Goal: Transaction & Acquisition: Purchase product/service

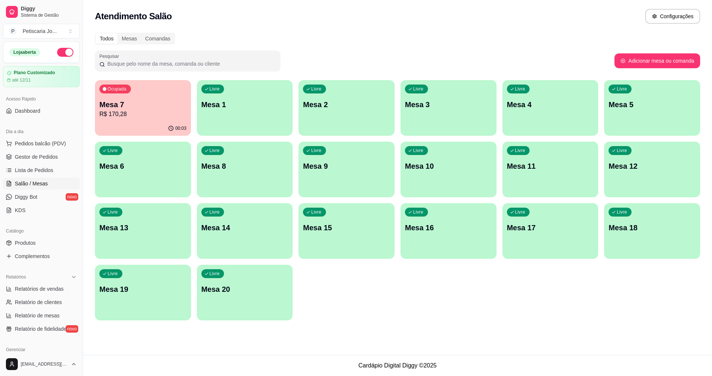
click at [144, 121] on div "00:03" at bounding box center [143, 128] width 96 height 14
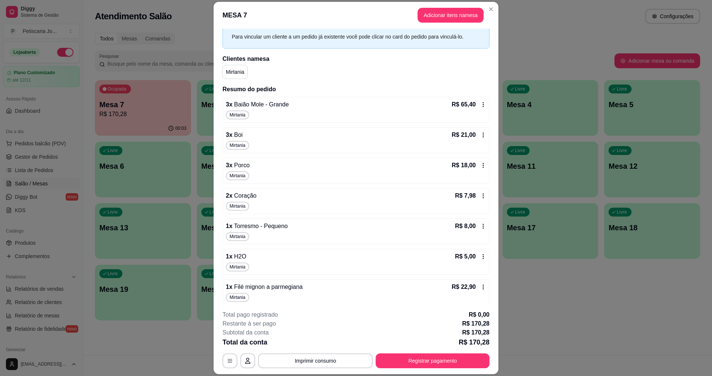
scroll to position [97, 0]
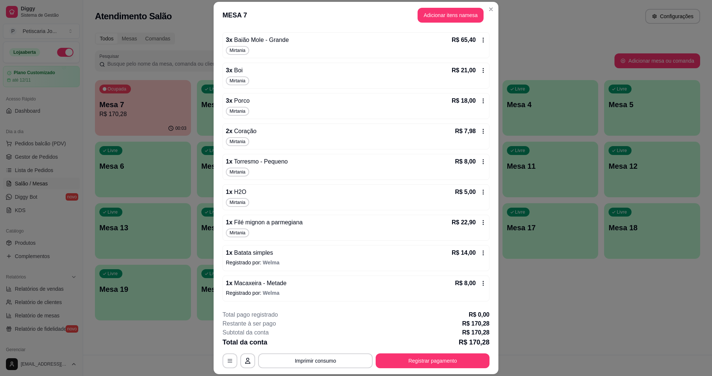
click at [480, 284] on icon at bounding box center [483, 283] width 6 height 6
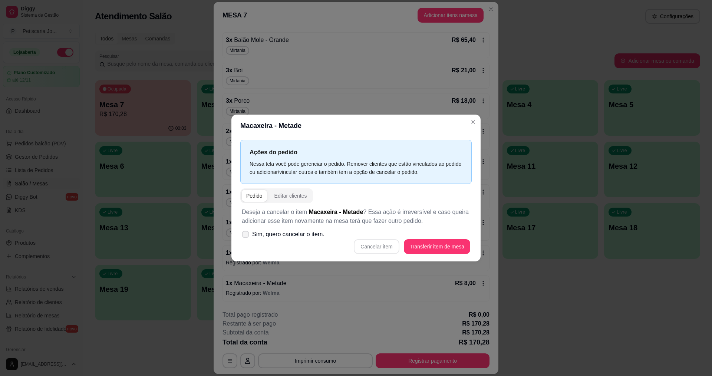
click at [246, 234] on icon at bounding box center [246, 234] width 6 height 4
click at [246, 236] on input "Sim, quero cancelar o item." at bounding box center [243, 238] width 5 height 5
checkbox input "true"
click at [370, 250] on button "Cancelar item" at bounding box center [377, 247] width 44 height 14
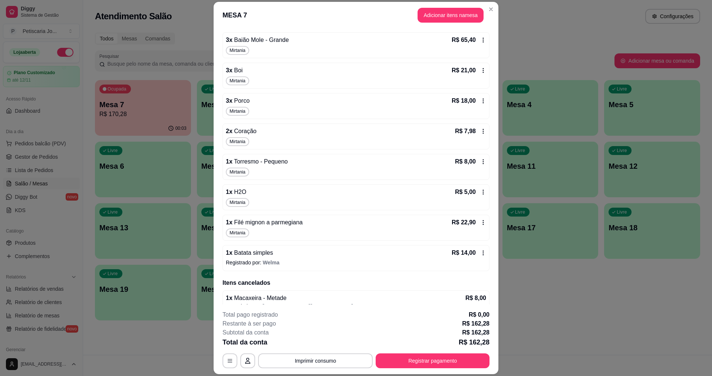
click at [480, 161] on icon at bounding box center [483, 162] width 6 height 6
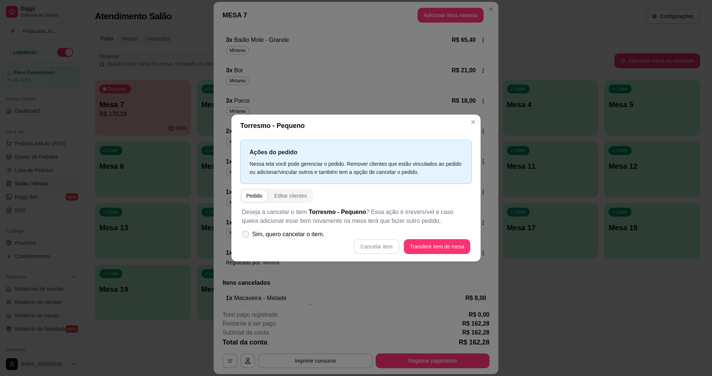
click at [244, 233] on icon at bounding box center [246, 234] width 6 height 4
click at [244, 236] on input "Sim, quero cancelar o item." at bounding box center [243, 238] width 5 height 5
checkbox input "true"
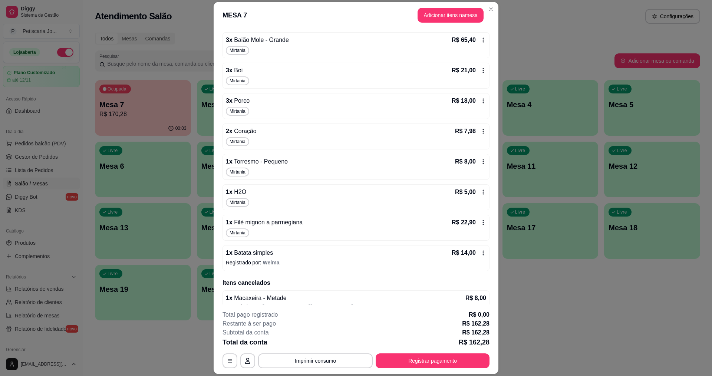
click at [480, 160] on icon at bounding box center [483, 162] width 6 height 6
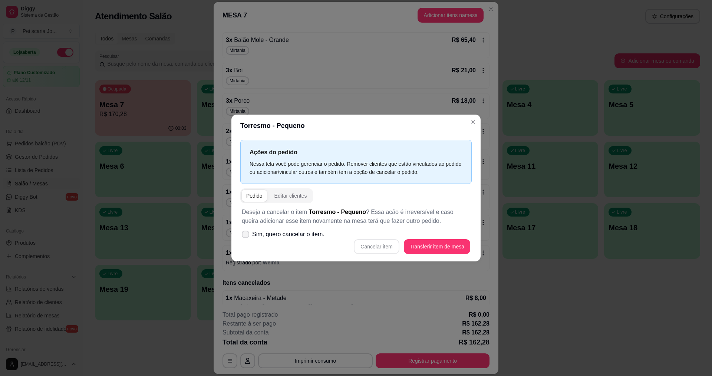
click at [250, 233] on label "Sim, quero cancelar o item." at bounding box center [283, 234] width 89 height 15
click at [246, 236] on input "Sim, quero cancelar o item." at bounding box center [243, 238] width 5 height 5
checkbox input "true"
click at [386, 250] on button "Cancelar item" at bounding box center [376, 246] width 45 height 15
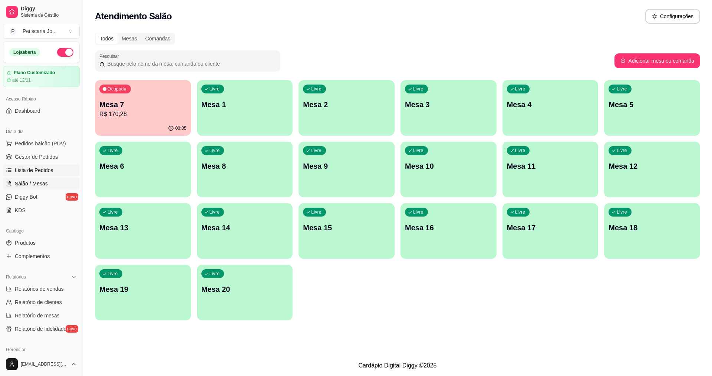
click at [32, 171] on span "Lista de Pedidos" at bounding box center [34, 170] width 39 height 7
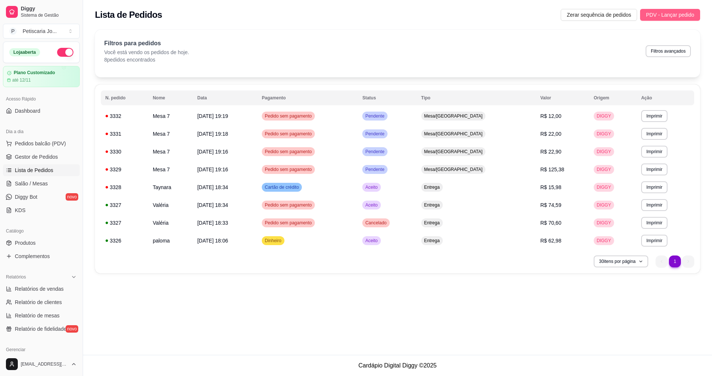
click at [667, 15] on span "PDV - Lançar pedido" at bounding box center [670, 15] width 48 height 8
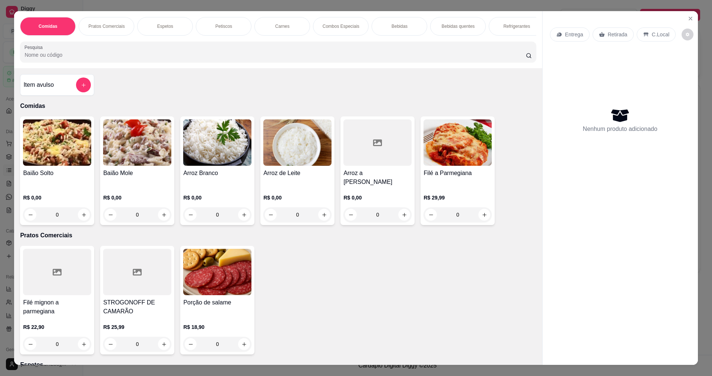
click at [80, 211] on div "0" at bounding box center [57, 214] width 68 height 15
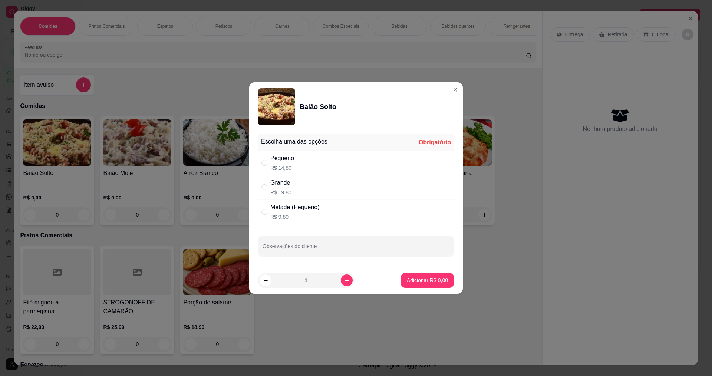
click at [280, 180] on div "Grande" at bounding box center [280, 182] width 21 height 9
radio input "true"
click at [425, 281] on p "Adicionar R$ 19,80" at bounding box center [426, 280] width 43 height 7
type input "1"
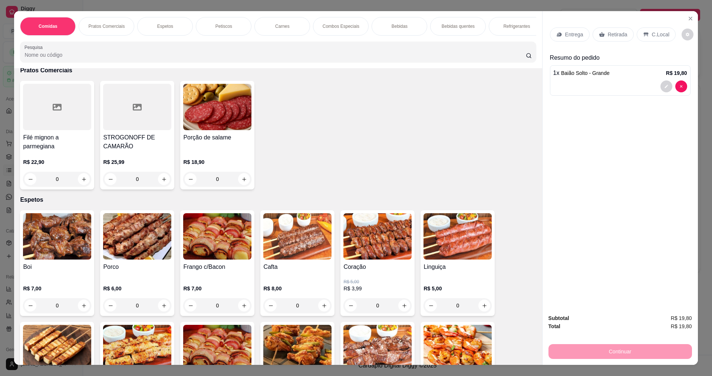
scroll to position [185, 0]
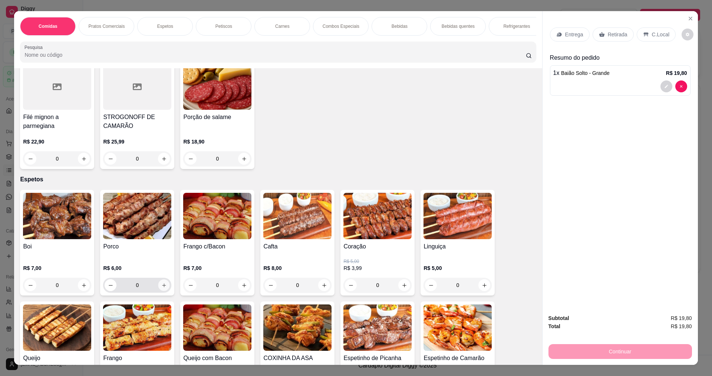
click at [161, 285] on icon "increase-product-quantity" at bounding box center [164, 286] width 6 height 6
type input "1"
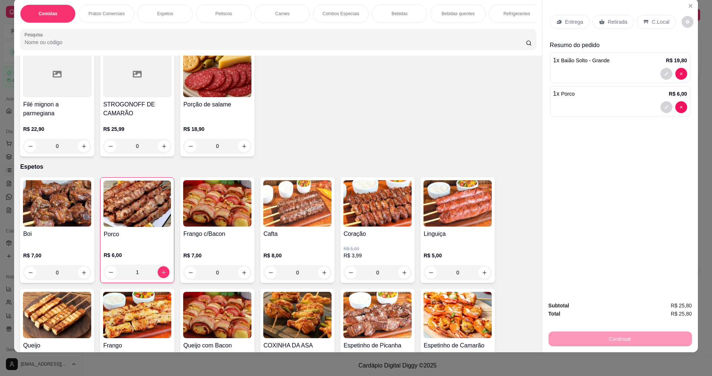
click at [562, 29] on div "Entrega" at bounding box center [570, 22] width 40 height 14
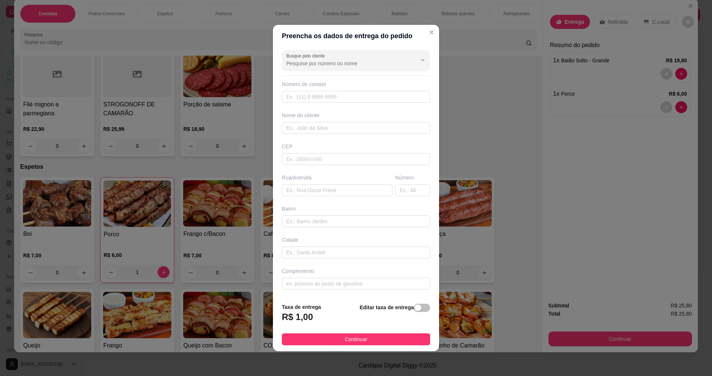
click at [302, 105] on div "Busque pelo cliente Número de contato Nome do cliente CEP Rua/[GEOGRAPHIC_DATA]" at bounding box center [356, 172] width 166 height 250
click at [307, 96] on input "text" at bounding box center [356, 97] width 148 height 12
type input "888"
click at [315, 124] on input "text" at bounding box center [356, 128] width 148 height 12
type input "JOCEANIA"
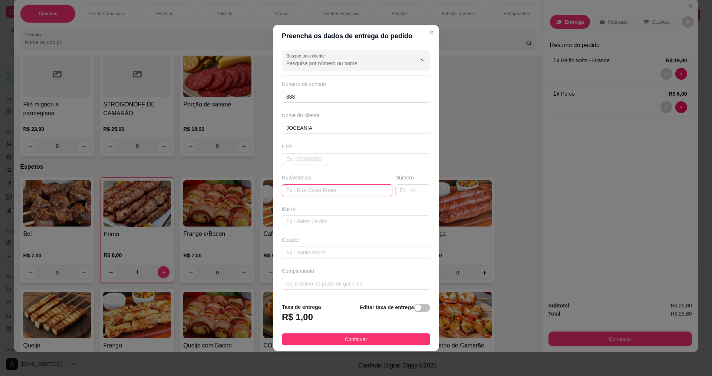
click at [302, 192] on input "text" at bounding box center [337, 190] width 111 height 12
type input "R ELADIO MAG"
click at [404, 192] on input "text" at bounding box center [412, 190] width 35 height 12
type input "17"
click at [304, 286] on input "text" at bounding box center [356, 284] width 148 height 12
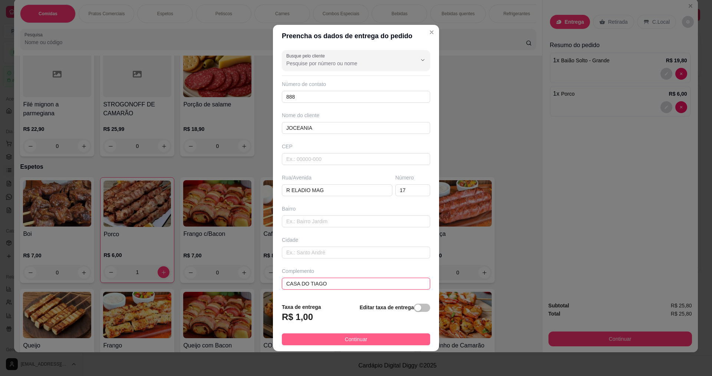
type input "CASA DO TIAGO"
click at [357, 334] on button "Continuar" at bounding box center [356, 339] width 148 height 12
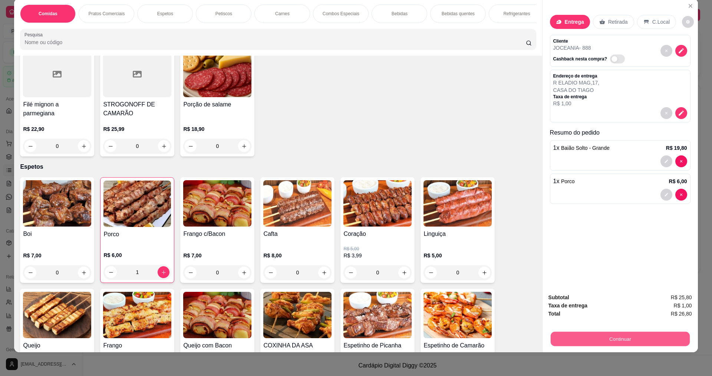
click at [636, 342] on button "Continuar" at bounding box center [619, 339] width 139 height 14
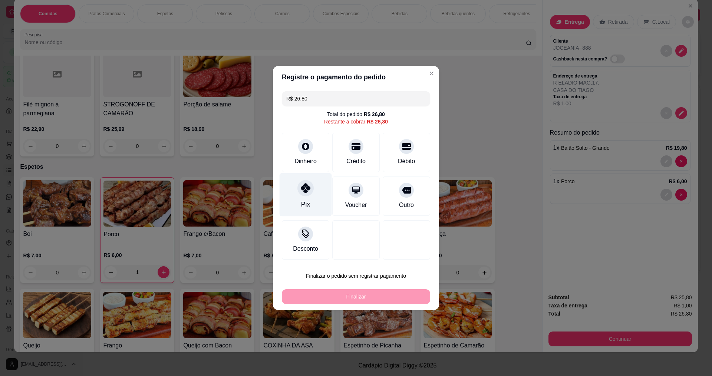
click at [302, 202] on div "Pix" at bounding box center [305, 205] width 9 height 10
type input "R$ 0,00"
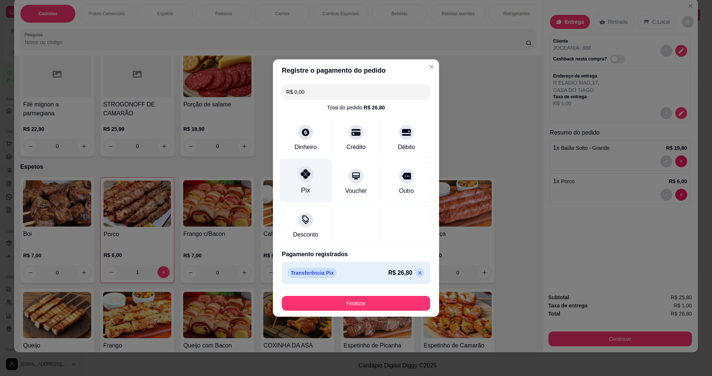
click at [305, 178] on icon at bounding box center [306, 174] width 10 height 10
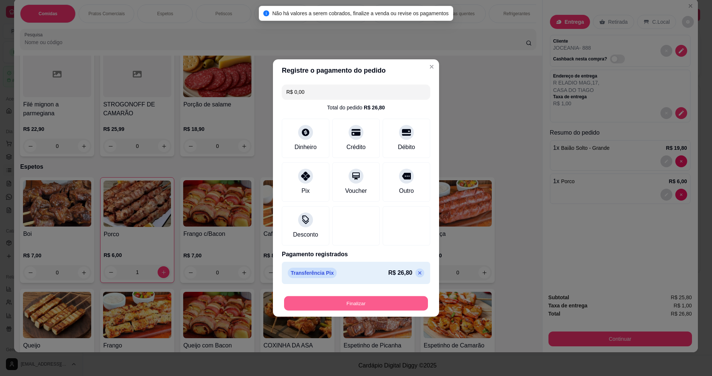
click at [352, 296] on button "Finalizar" at bounding box center [356, 303] width 144 height 14
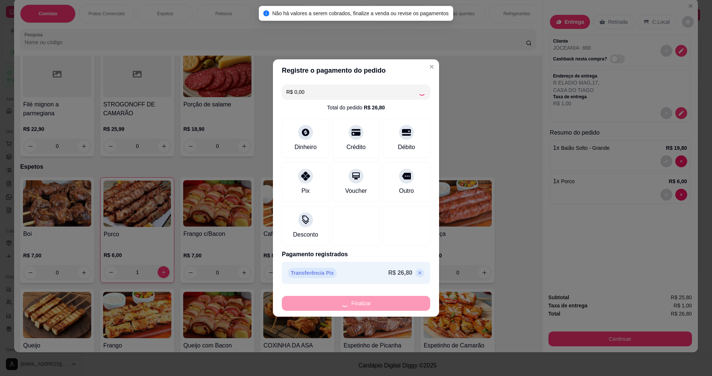
click at [350, 311] on footer "Finalizar" at bounding box center [356, 302] width 166 height 30
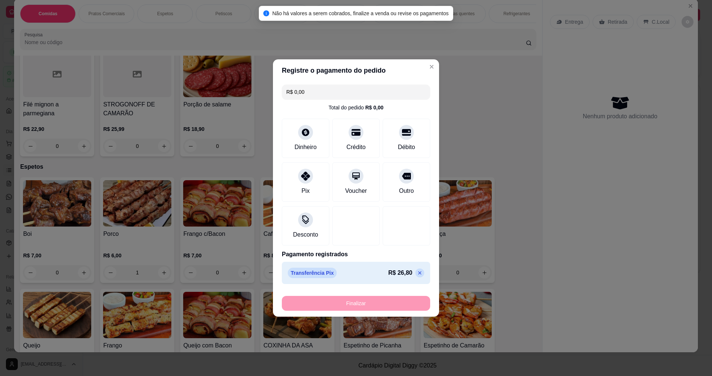
type input "0"
type input "-R$ 26,80"
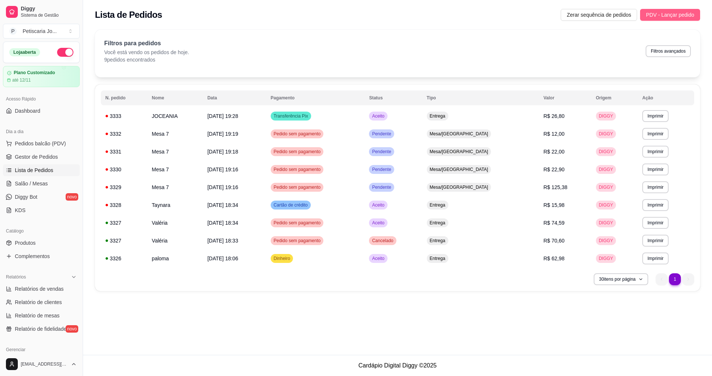
click at [690, 13] on span "PDV - Lançar pedido" at bounding box center [670, 15] width 48 height 8
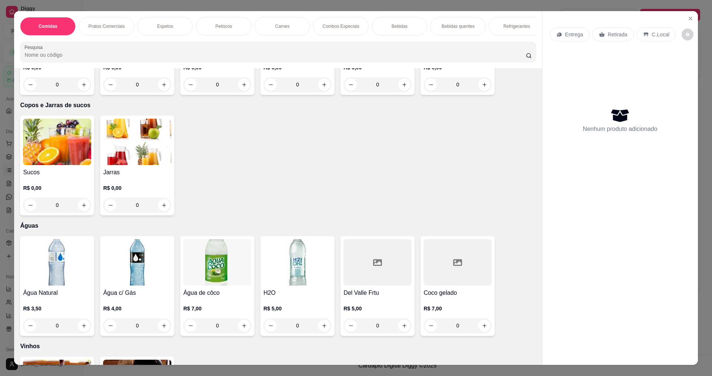
scroll to position [1446, 0]
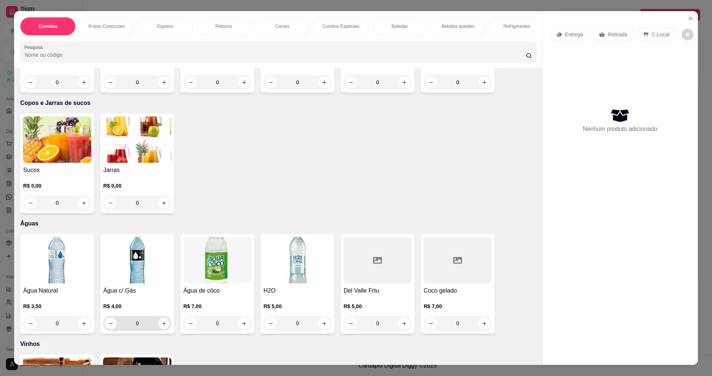
click at [164, 321] on button "increase-product-quantity" at bounding box center [164, 323] width 12 height 12
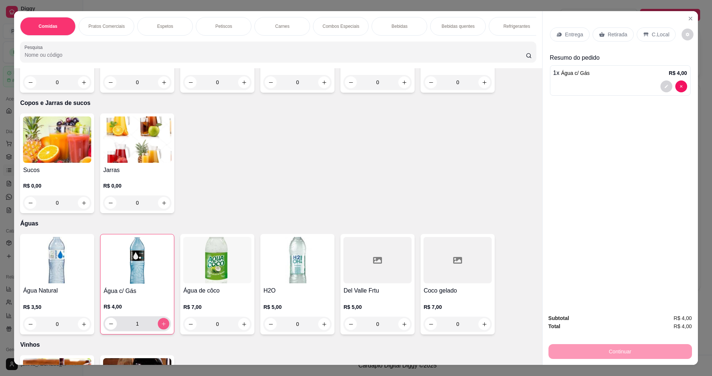
click at [161, 326] on button "increase-product-quantity" at bounding box center [163, 323] width 11 height 11
click at [161, 323] on icon "increase-product-quantity" at bounding box center [164, 324] width 6 height 6
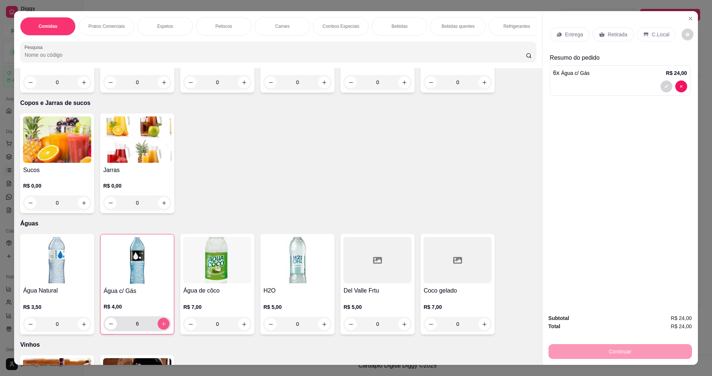
click at [161, 323] on icon "increase-product-quantity" at bounding box center [164, 324] width 6 height 6
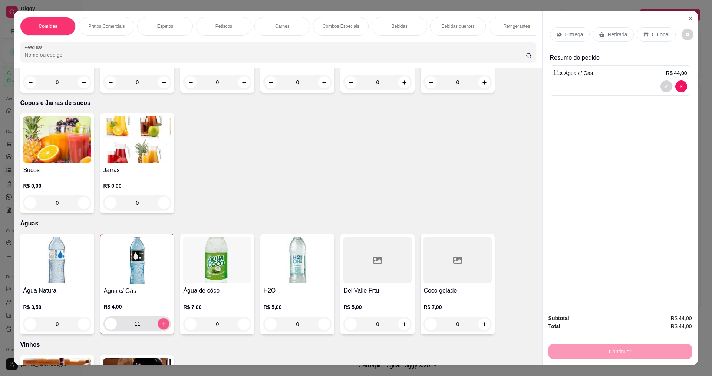
click at [161, 323] on icon "increase-product-quantity" at bounding box center [164, 324] width 6 height 6
click at [108, 321] on icon "decrease-product-quantity" at bounding box center [111, 324] width 6 height 6
type input "12"
click at [572, 32] on p "Entrega" at bounding box center [574, 34] width 18 height 7
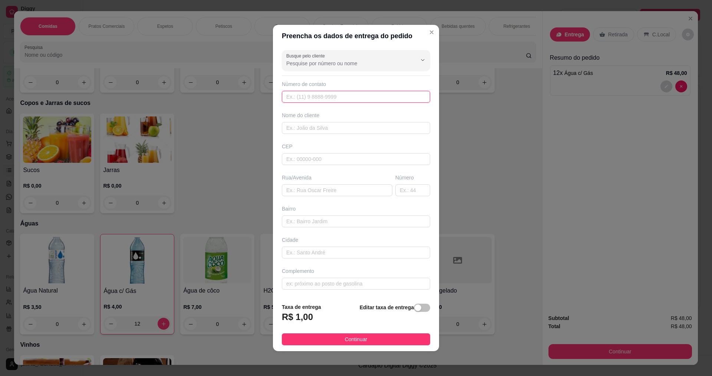
click at [330, 97] on input "text" at bounding box center [356, 97] width 148 height 12
type input "8888"
click at [300, 131] on input "text" at bounding box center [356, 128] width 148 height 12
type input "r"
type input "[PERSON_NAME]"
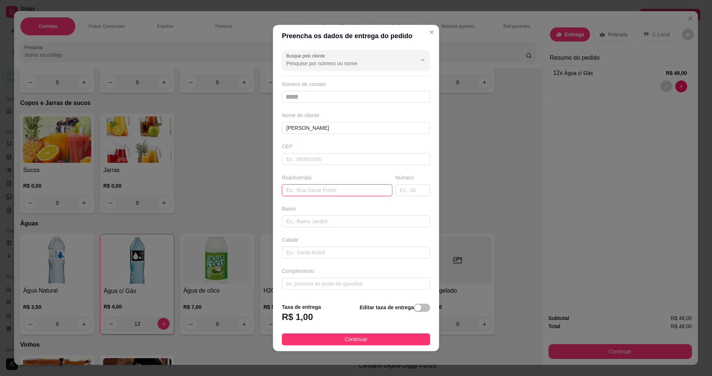
click at [309, 192] on input "text" at bounding box center [337, 190] width 111 height 12
type input "RUA EXPEDITO DASMECENO"
click at [346, 339] on span "Continuar" at bounding box center [356, 339] width 23 height 8
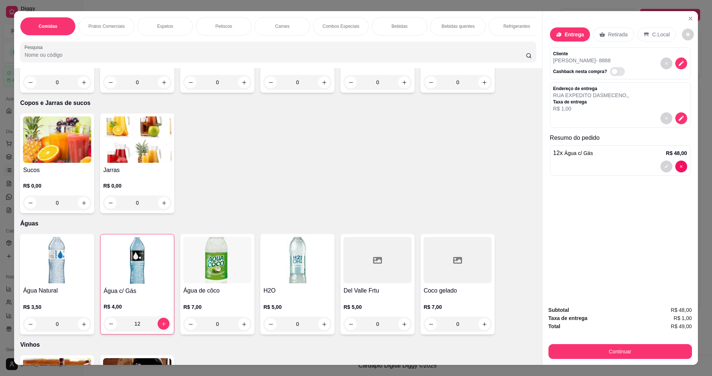
click at [637, 359] on div "Subtotal R$ 48,00 Taxa de entrega R$ 1,00 Total R$ 49,00 Continuar" at bounding box center [620, 332] width 155 height 65
click at [635, 354] on button "Continuar" at bounding box center [619, 351] width 139 height 14
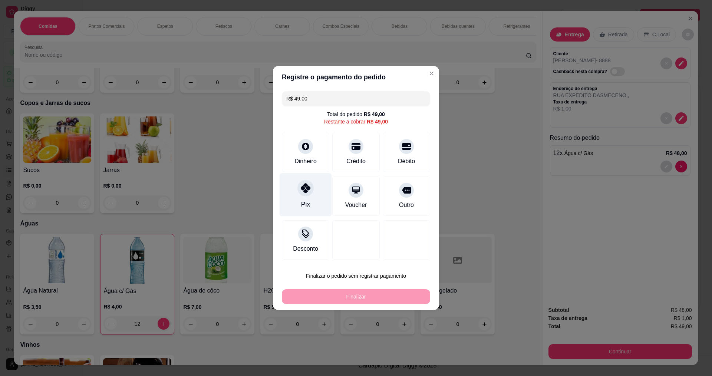
click at [305, 187] on icon at bounding box center [306, 188] width 10 height 10
type input "R$ 0,00"
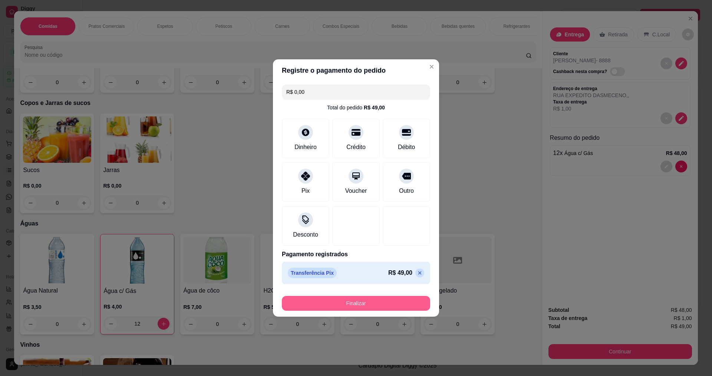
click at [360, 303] on button "Finalizar" at bounding box center [356, 303] width 148 height 15
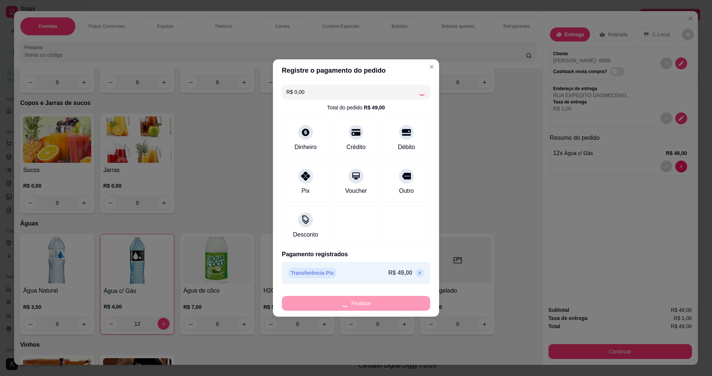
type input "0"
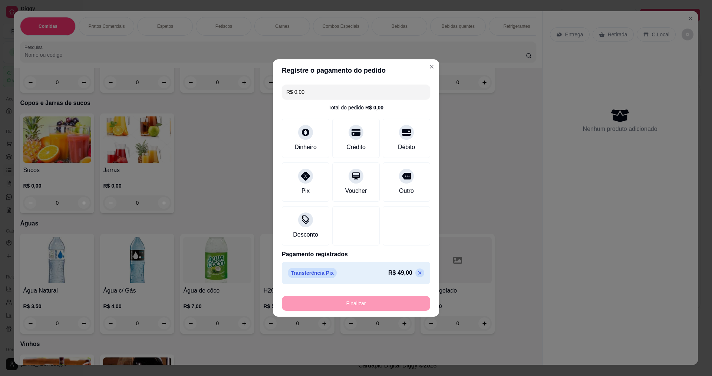
type input "-R$ 49,00"
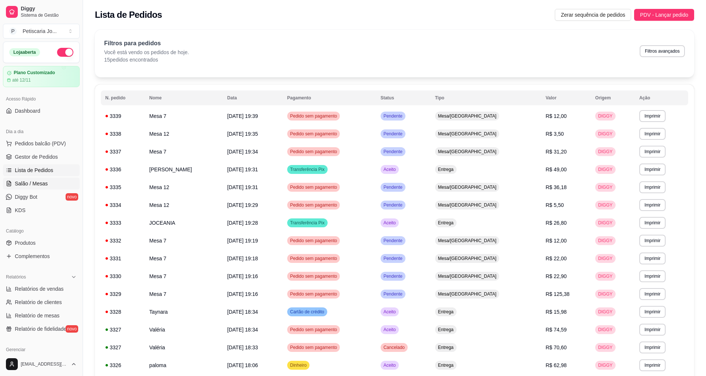
click at [44, 182] on span "Salão / Mesas" at bounding box center [31, 183] width 33 height 7
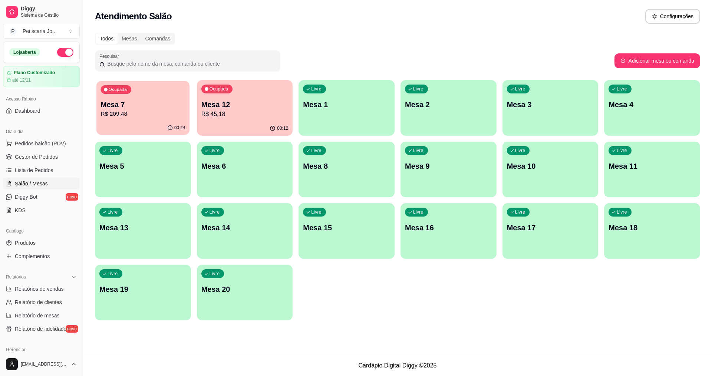
click at [145, 109] on p "Mesa 7" at bounding box center [143, 105] width 85 height 10
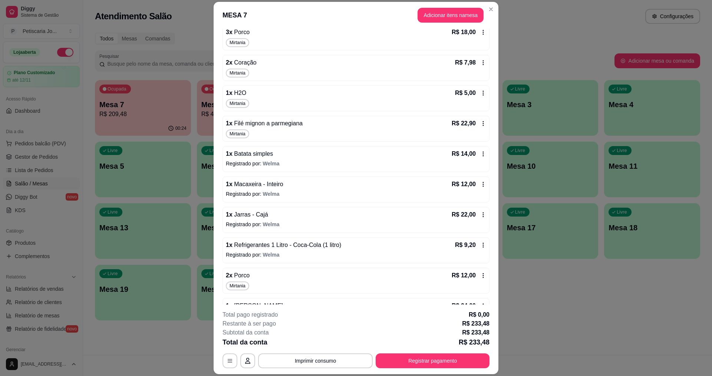
scroll to position [185, 0]
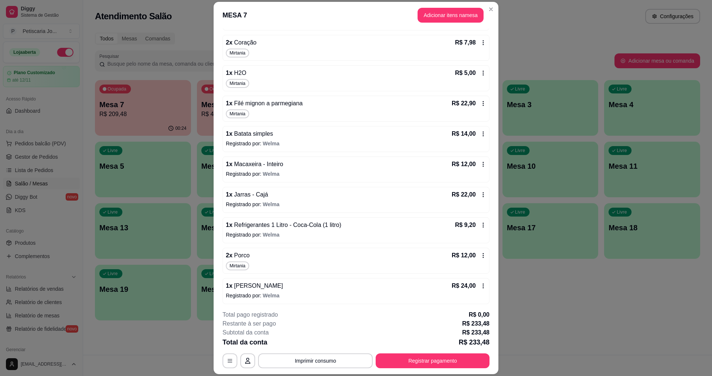
click at [480, 195] on icon at bounding box center [483, 195] width 6 height 6
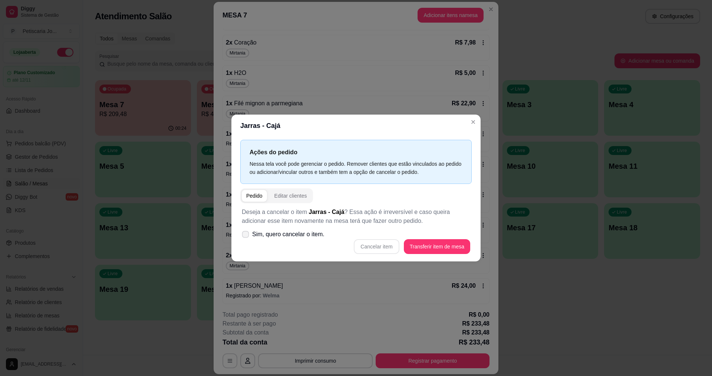
click at [244, 232] on span at bounding box center [245, 234] width 7 height 7
click at [244, 236] on input "Sim, quero cancelar o item." at bounding box center [243, 238] width 5 height 5
checkbox input "true"
click at [393, 248] on button "Cancelar item" at bounding box center [377, 247] width 44 height 14
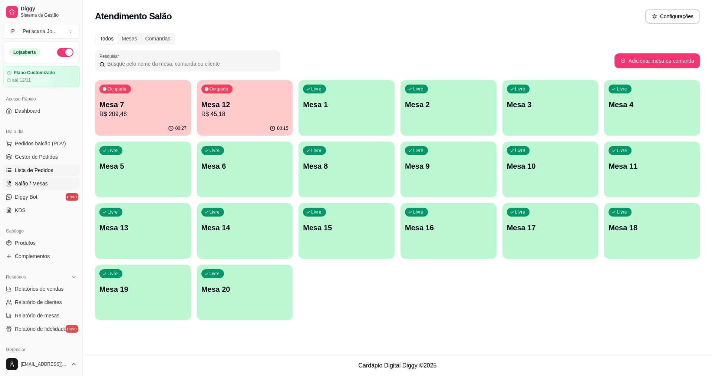
click at [20, 170] on span "Lista de Pedidos" at bounding box center [34, 170] width 39 height 7
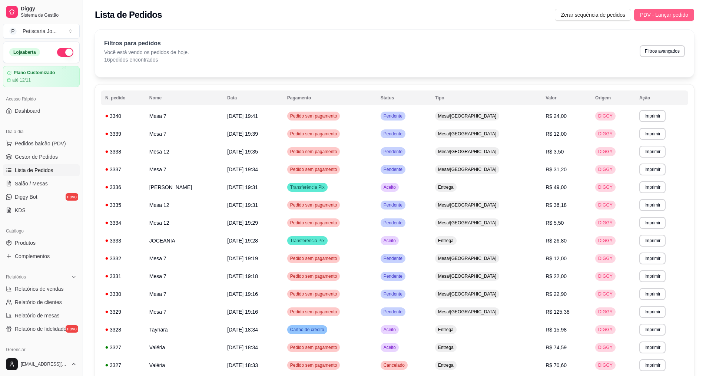
click at [656, 11] on span "PDV - Lançar pedido" at bounding box center [664, 15] width 48 height 8
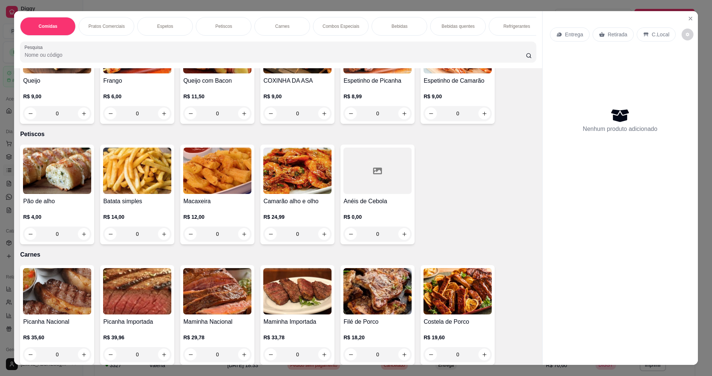
scroll to position [445, 0]
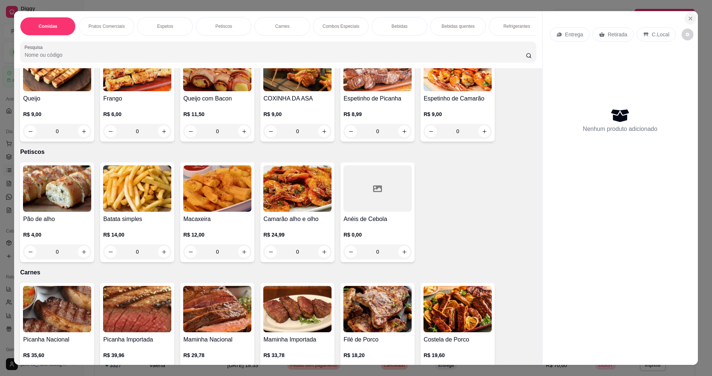
click at [689, 19] on icon "Close" at bounding box center [691, 19] width 6 height 6
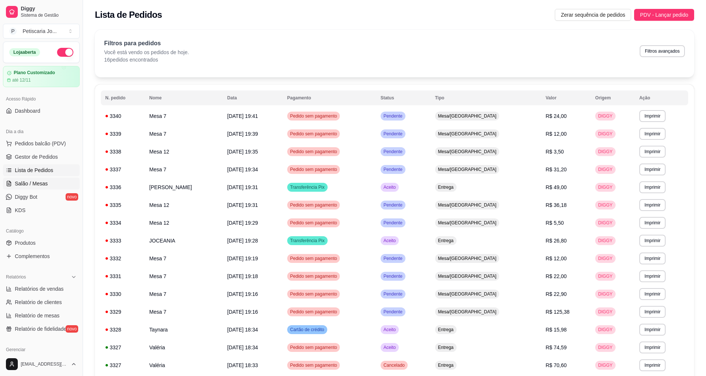
click at [21, 182] on span "Salão / Mesas" at bounding box center [31, 183] width 33 height 7
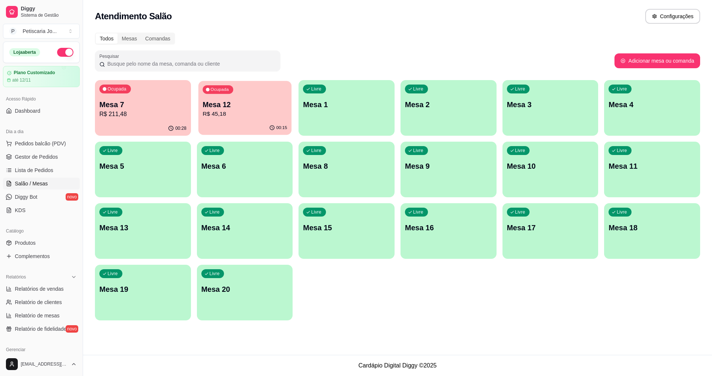
click at [232, 118] on p "R$ 45,18" at bounding box center [244, 114] width 85 height 9
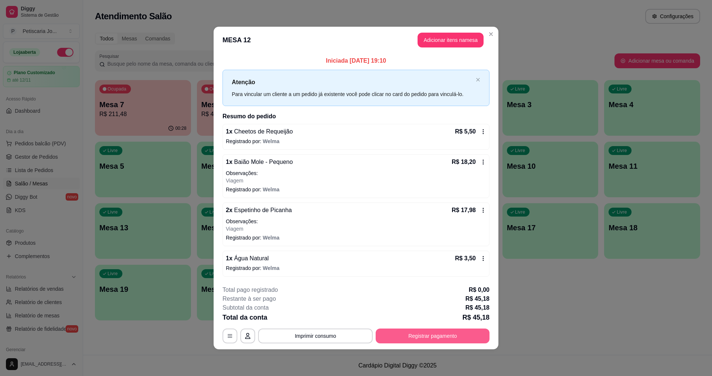
click at [440, 332] on button "Registrar pagamento" at bounding box center [433, 336] width 114 height 15
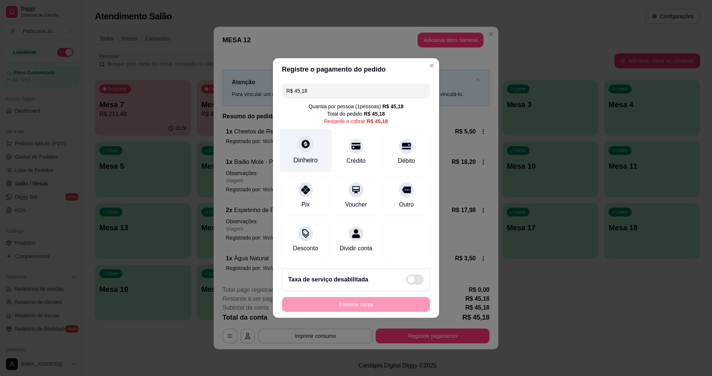
click at [312, 141] on div at bounding box center [305, 144] width 16 height 16
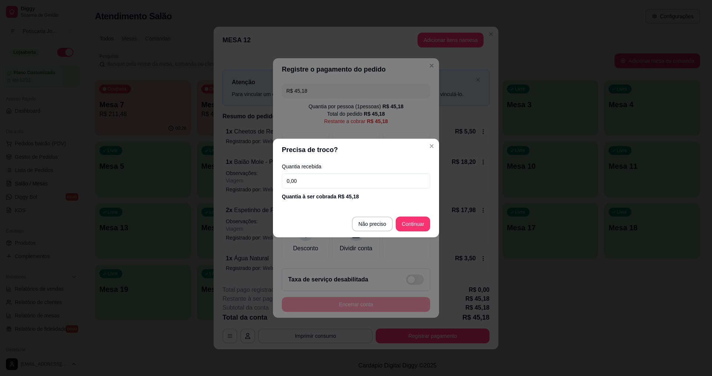
click at [303, 184] on input "0,00" at bounding box center [356, 181] width 148 height 15
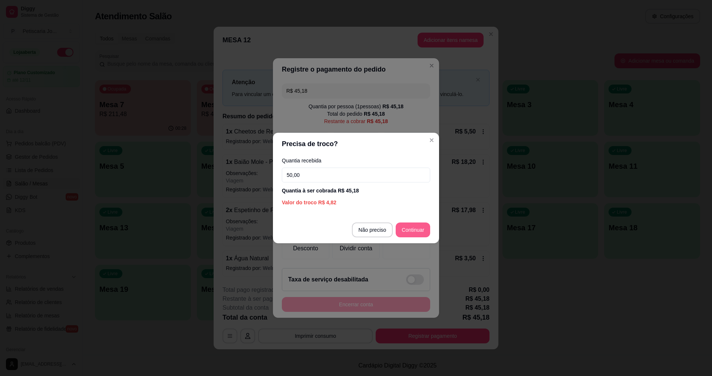
type input "50,00"
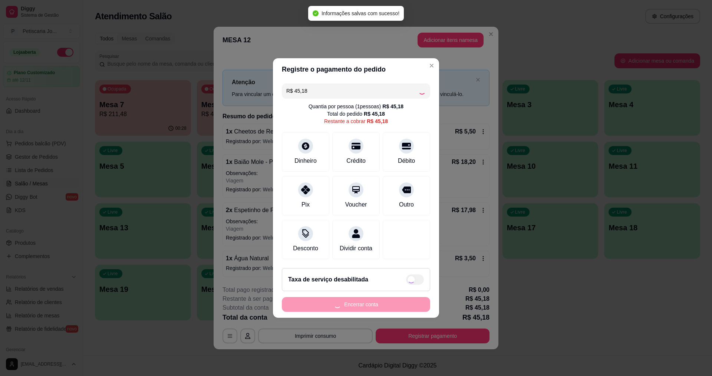
type input "R$ 0,00"
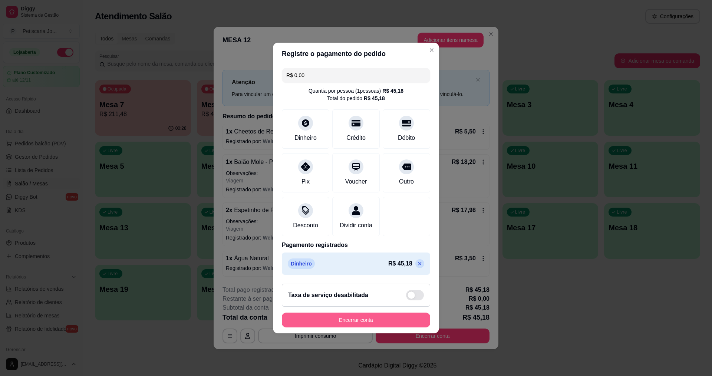
click at [392, 324] on button "Encerrar conta" at bounding box center [356, 320] width 148 height 15
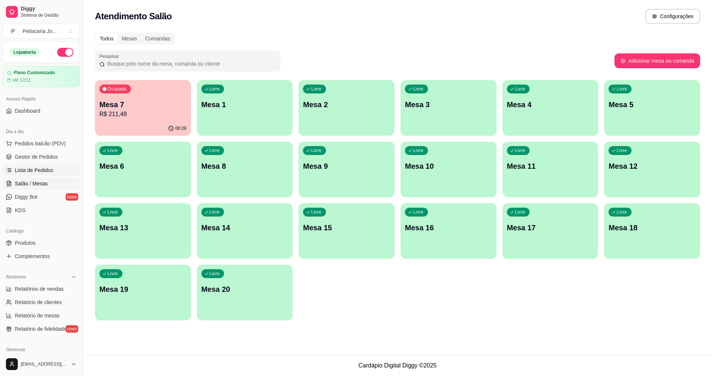
click at [35, 167] on span "Lista de Pedidos" at bounding box center [34, 170] width 39 height 7
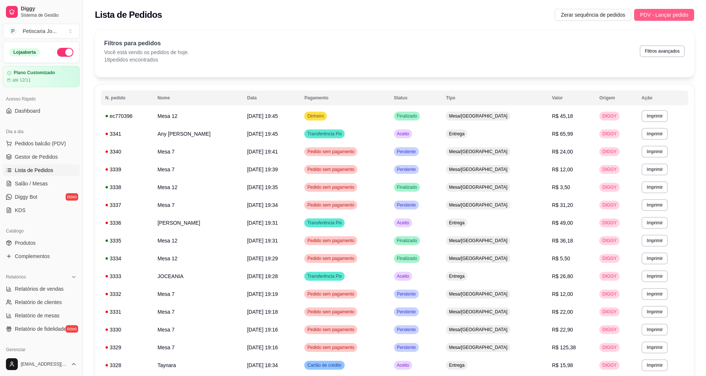
click at [665, 10] on button "PDV - Lançar pedido" at bounding box center [664, 15] width 60 height 12
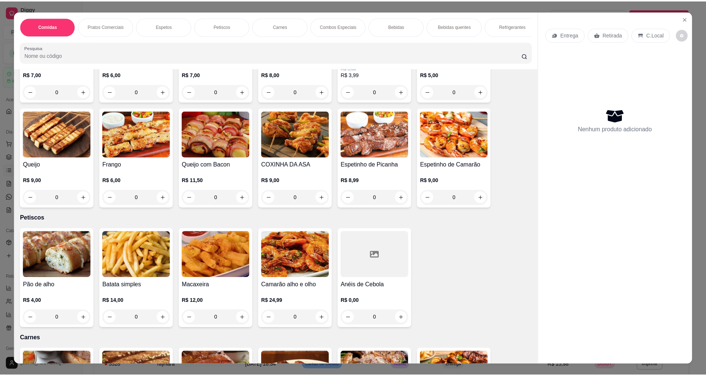
scroll to position [445, 0]
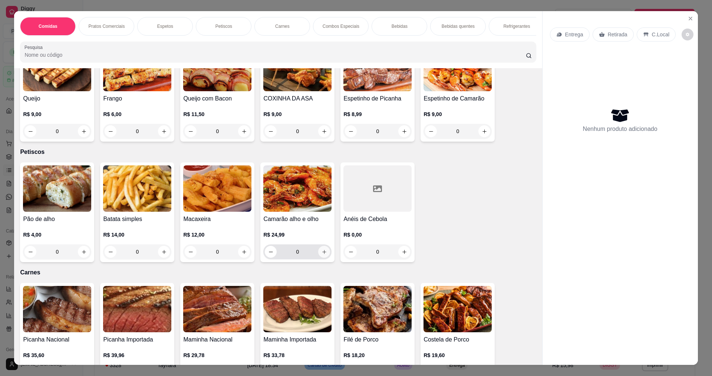
click at [324, 250] on button "increase-product-quantity" at bounding box center [324, 252] width 12 height 12
type input "1"
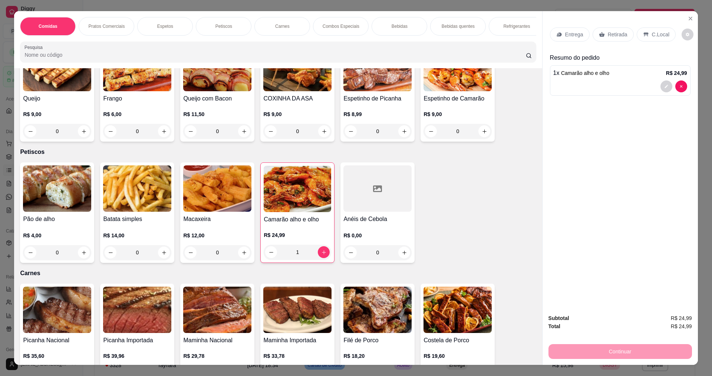
click at [567, 32] on p "Entrega" at bounding box center [574, 34] width 18 height 7
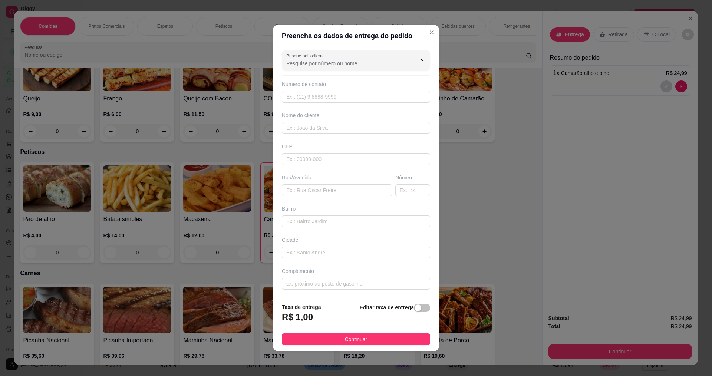
click at [333, 105] on div "Busque pelo cliente Número de contato Nome do cliente CEP Rua/[GEOGRAPHIC_DATA]" at bounding box center [356, 172] width 166 height 250
click at [336, 97] on input "text" at bounding box center [356, 97] width 148 height 12
type input "888"
click at [358, 126] on input "text" at bounding box center [356, 128] width 148 height 12
click at [317, 129] on input "MARCIOLIA" at bounding box center [356, 128] width 148 height 12
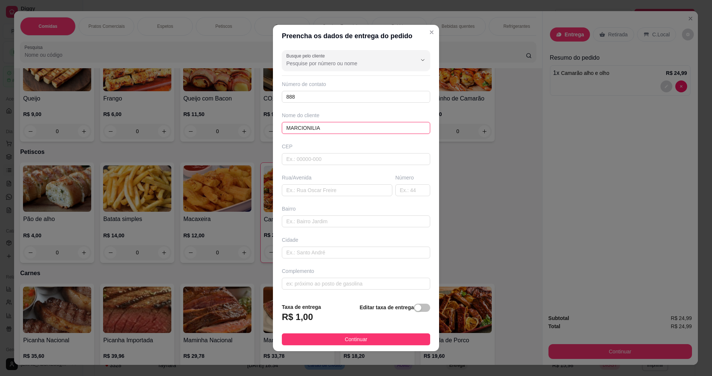
type input "MARCIONILIA"
click at [343, 175] on div "Rua/Avenida" at bounding box center [337, 177] width 111 height 7
click at [320, 192] on input "text" at bounding box center [337, 190] width 111 height 12
click at [353, 339] on span "Continuar" at bounding box center [356, 339] width 23 height 8
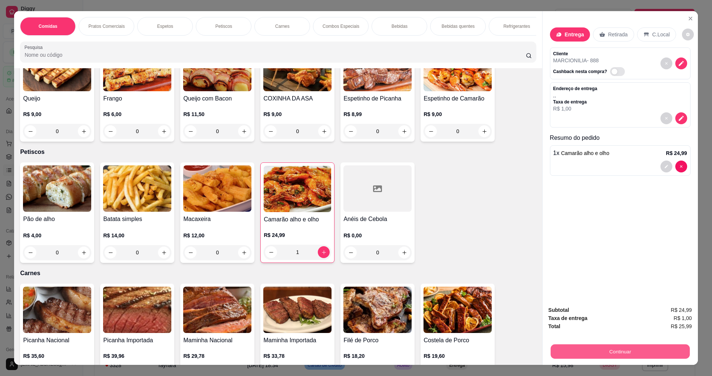
click at [607, 349] on button "Continuar" at bounding box center [619, 351] width 139 height 14
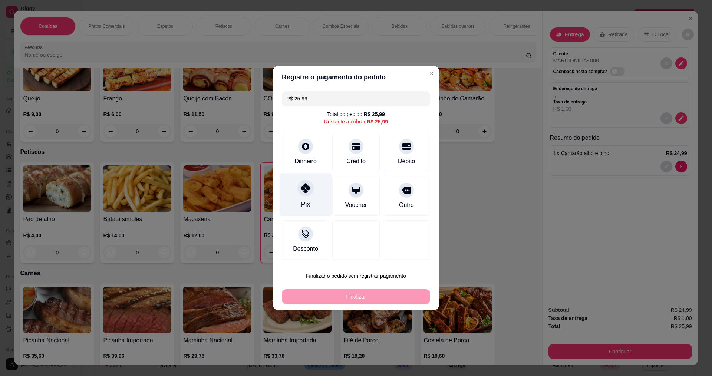
click at [303, 196] on div at bounding box center [305, 188] width 16 height 16
type input "R$ 0,00"
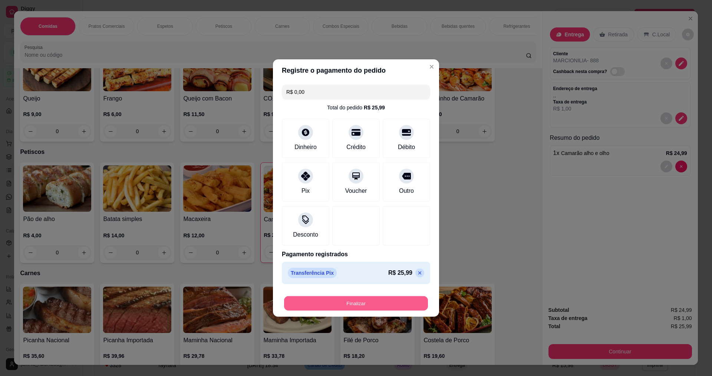
click at [344, 304] on button "Finalizar" at bounding box center [356, 303] width 144 height 14
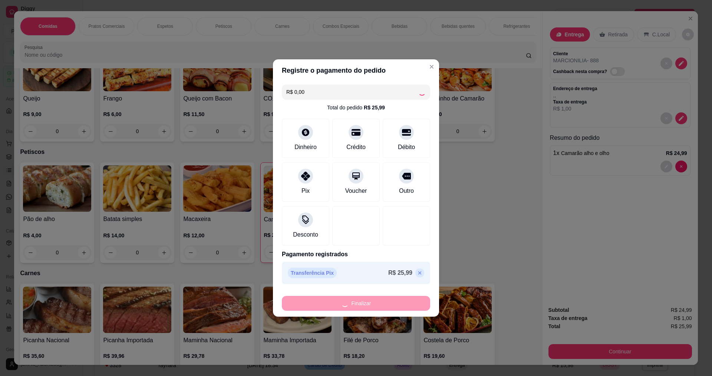
type input "0"
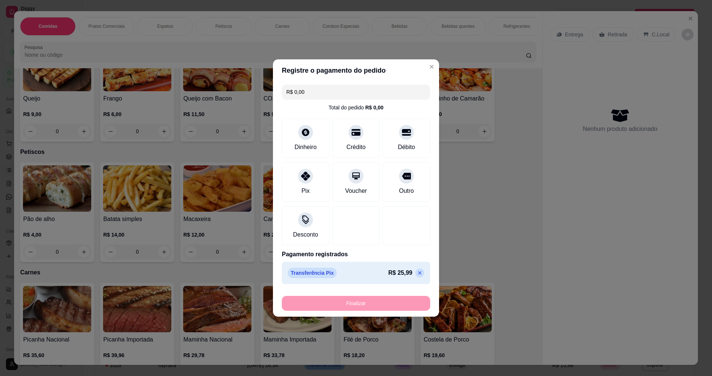
type input "-R$ 25,99"
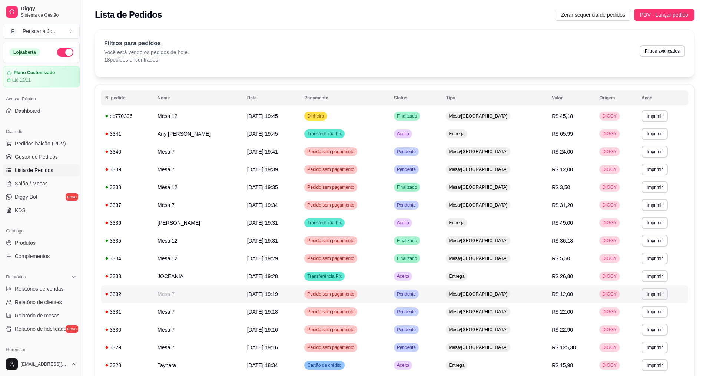
scroll to position [105, 0]
